Goal: Download file/media

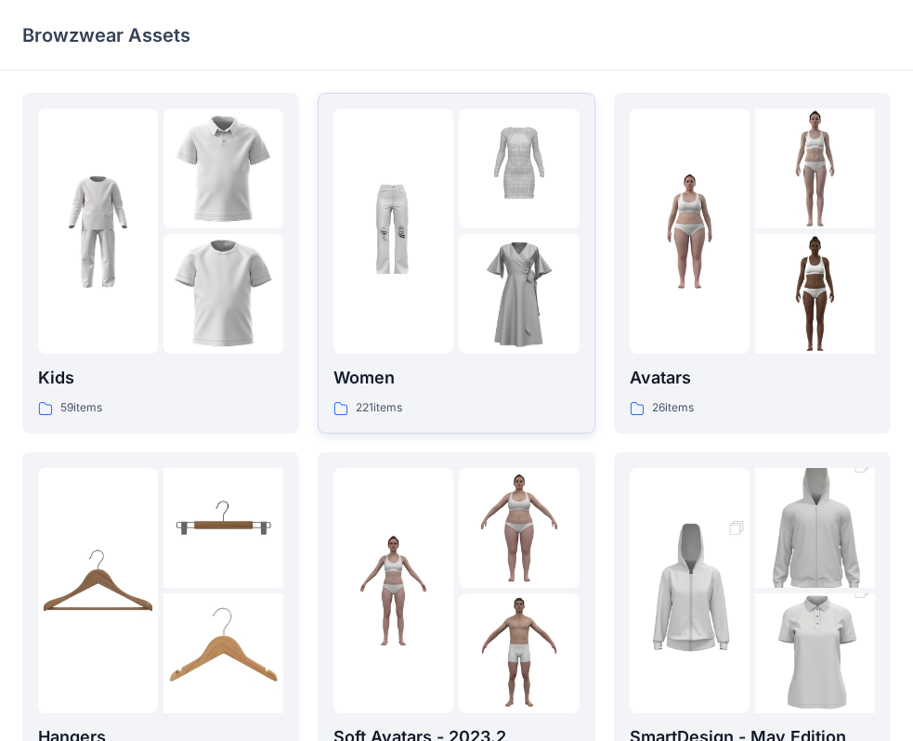
click at [418, 362] on div "Women 221 items" at bounding box center [455, 263] width 245 height 309
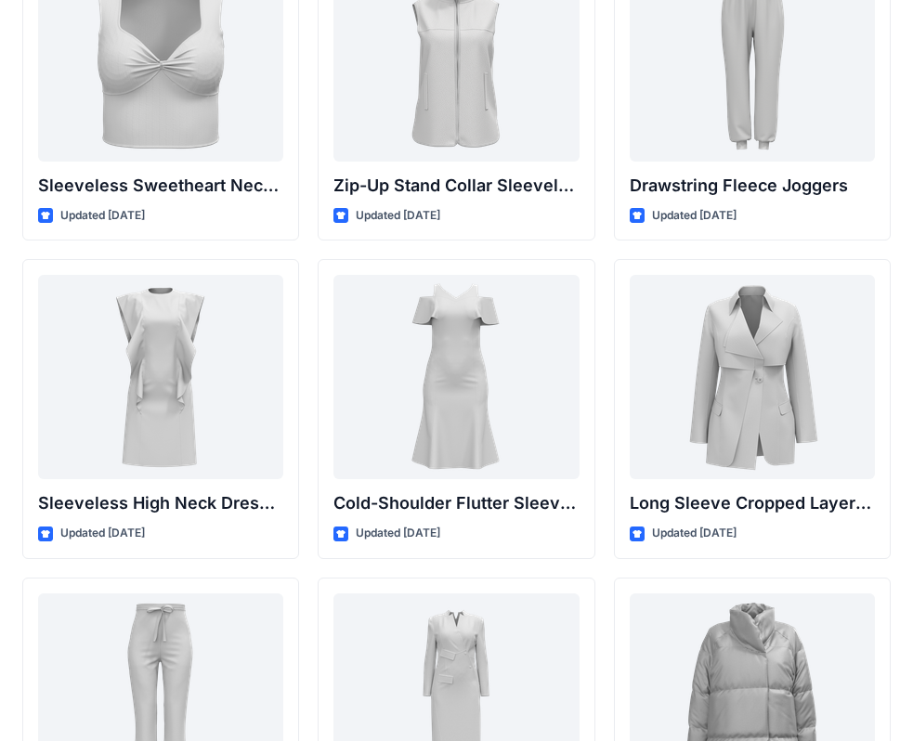
scroll to position [6503, 0]
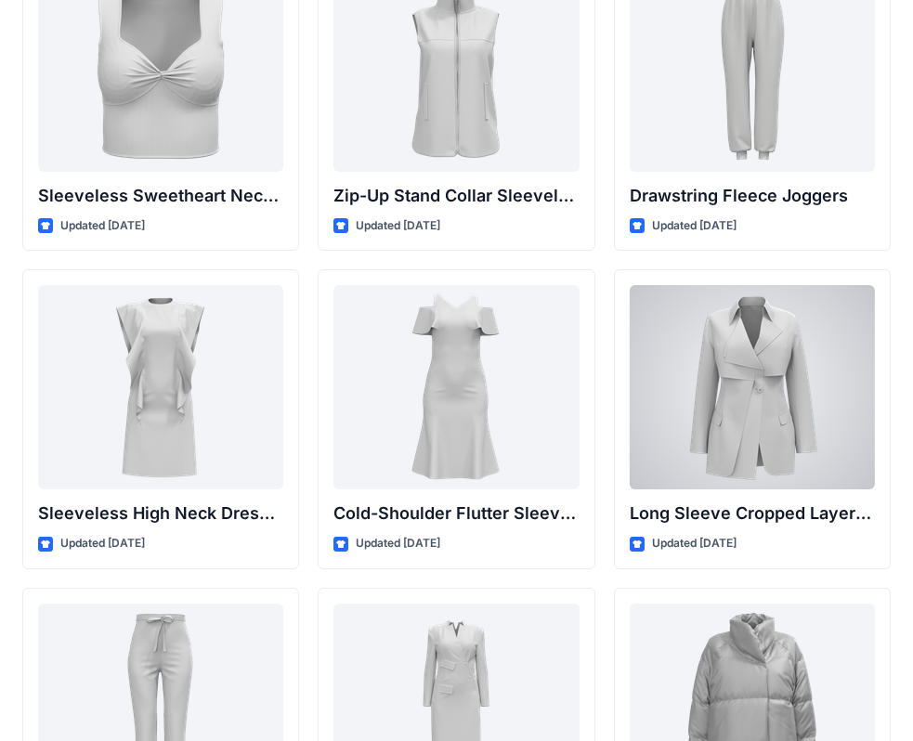
drag, startPoint x: 730, startPoint y: 411, endPoint x: 701, endPoint y: 514, distance: 106.1
click at [730, 411] on div at bounding box center [752, 387] width 245 height 204
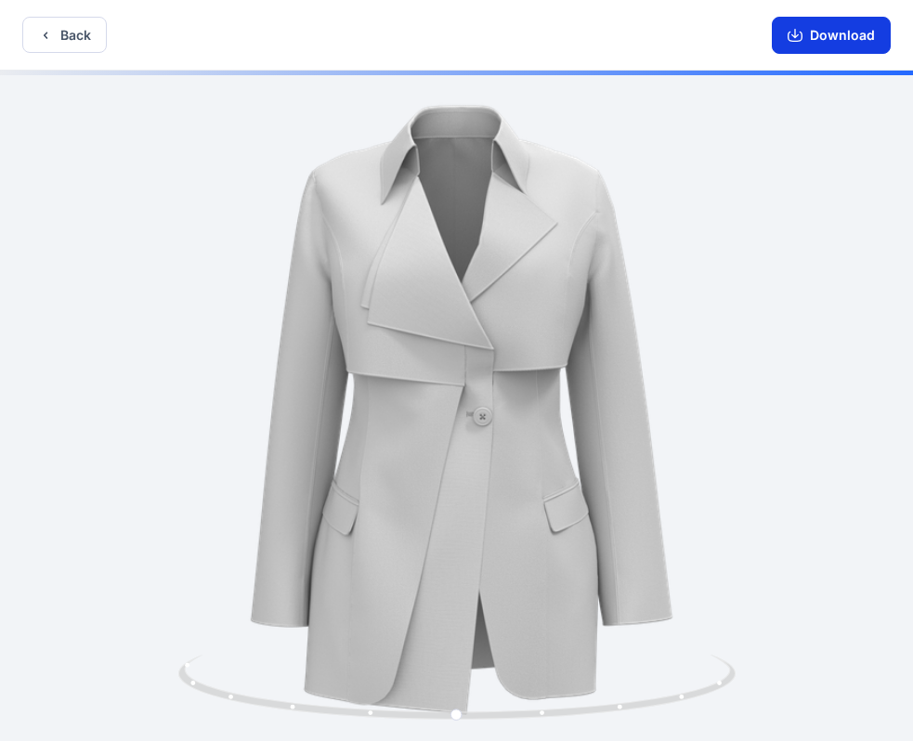
click at [832, 33] on button "Download" at bounding box center [831, 35] width 119 height 37
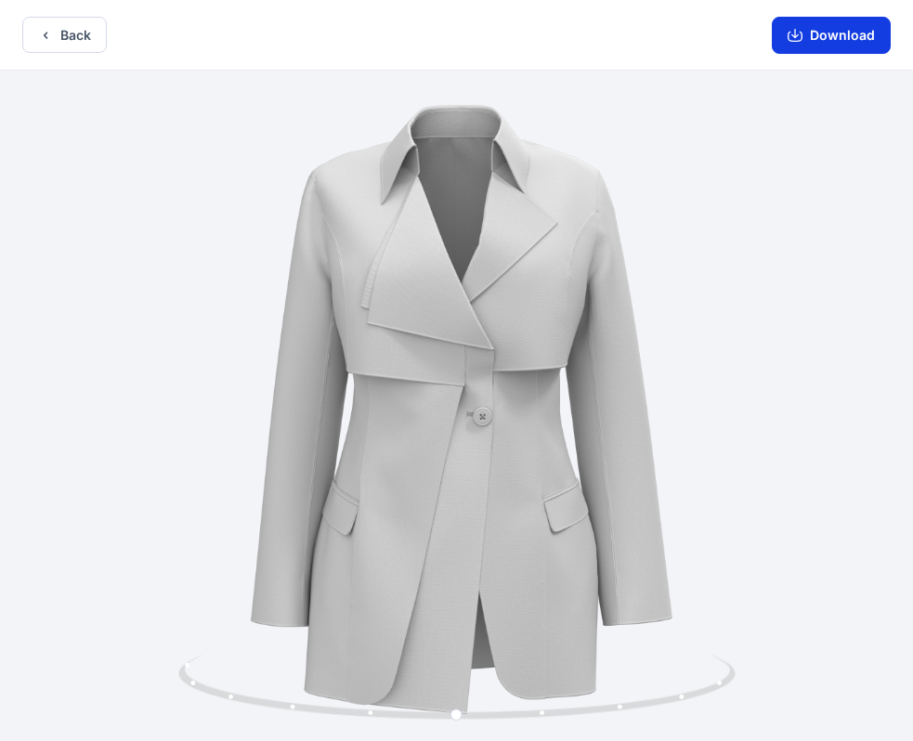
click at [811, 34] on button "Download" at bounding box center [831, 35] width 119 height 37
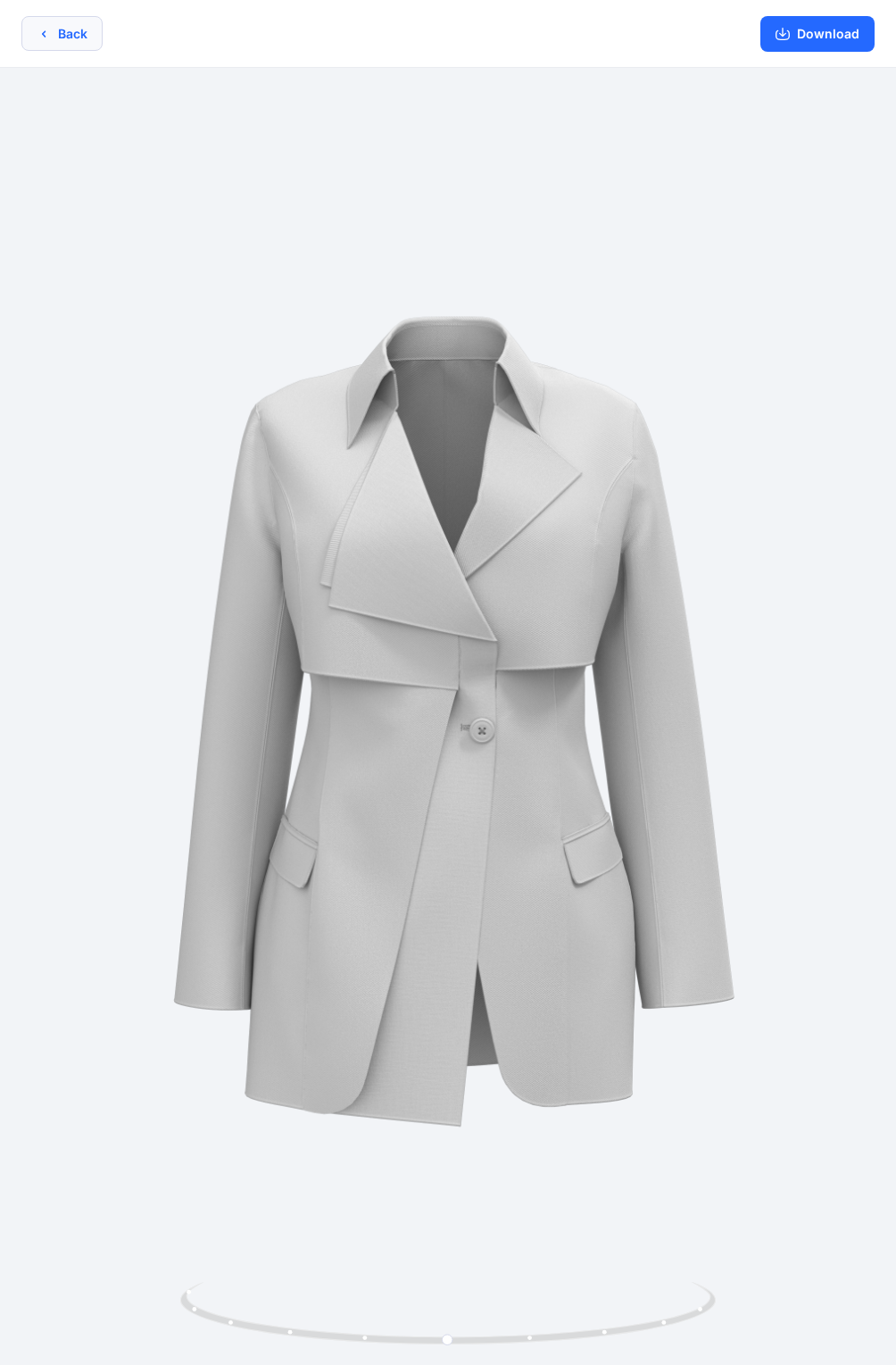
click at [82, 37] on button "Back" at bounding box center [62, 34] width 82 height 35
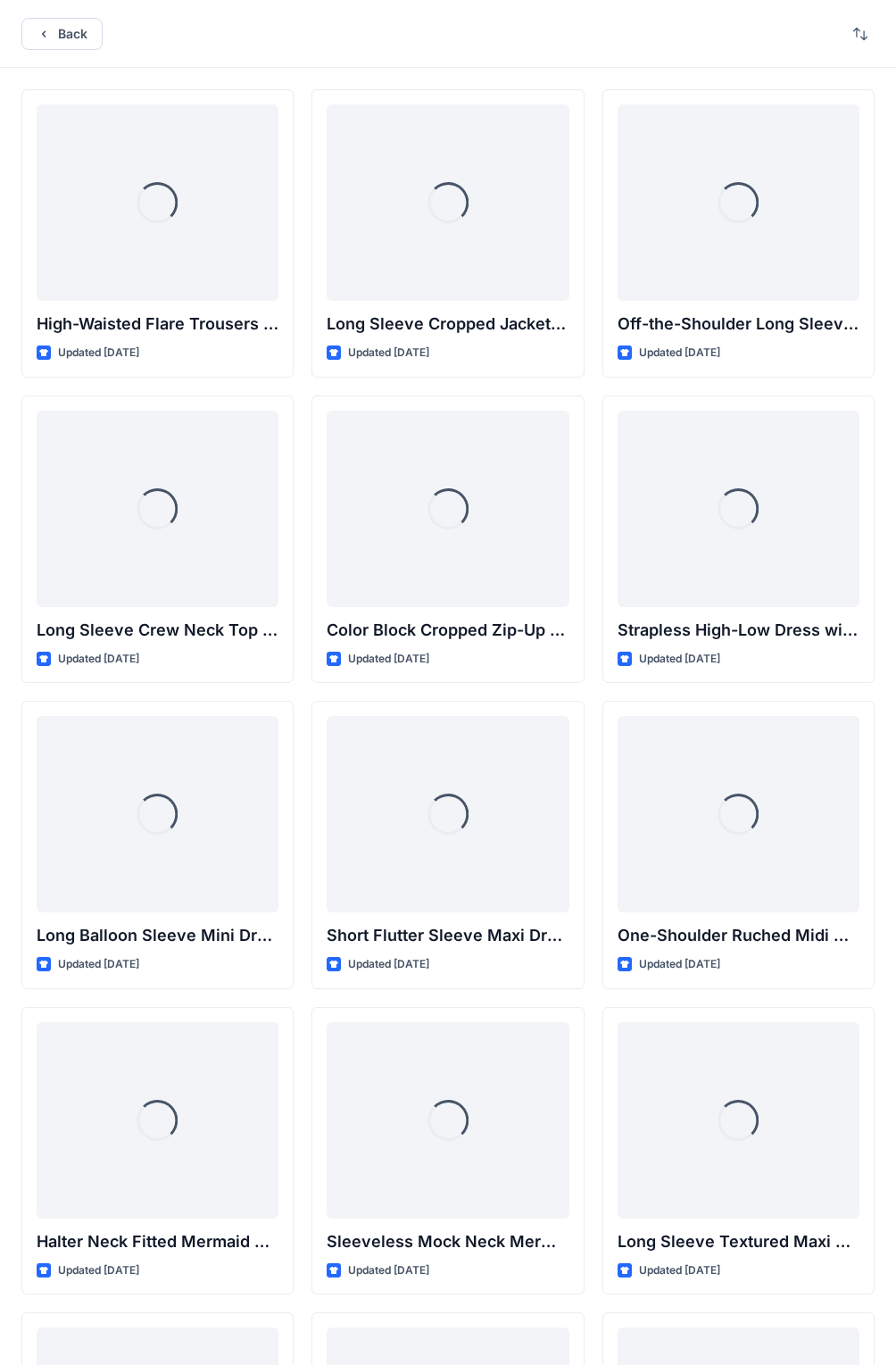
scroll to position [6131, 0]
